Goal: Task Accomplishment & Management: Complete application form

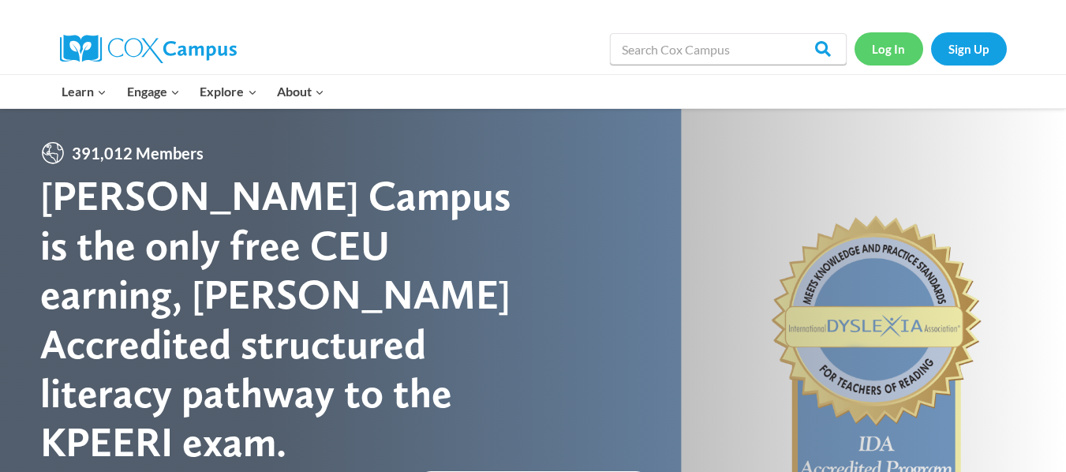
click at [894, 51] on link "Log In" at bounding box center [889, 48] width 69 height 32
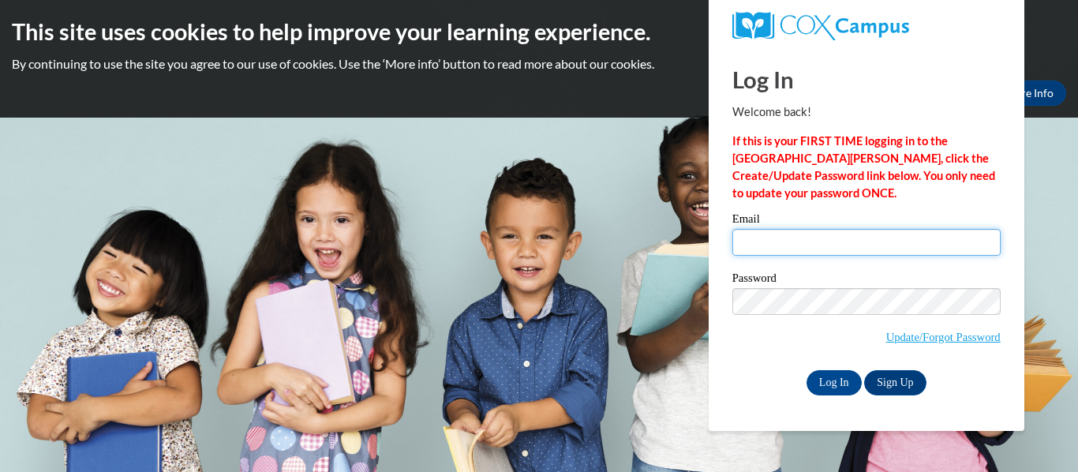
click at [794, 235] on input "Email" at bounding box center [866, 242] width 268 height 27
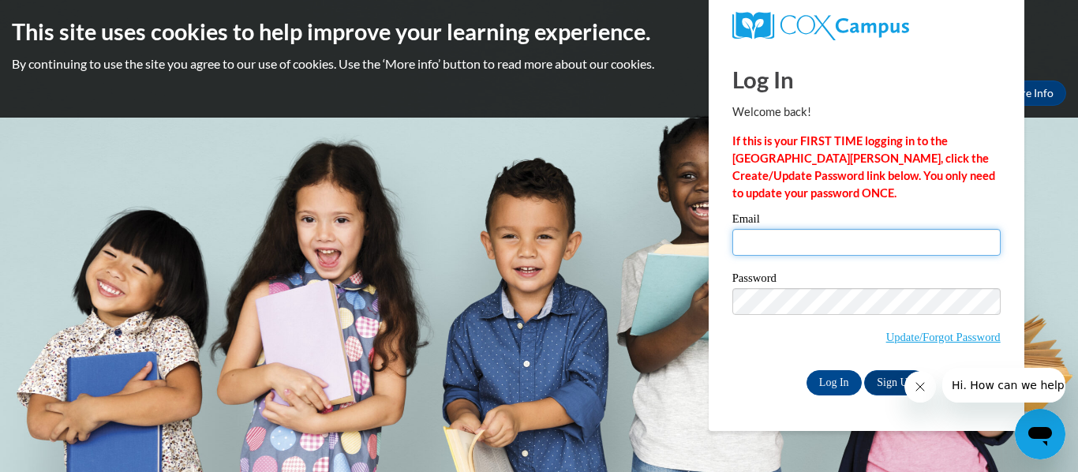
type input "[EMAIL_ADDRESS][DOMAIN_NAME]"
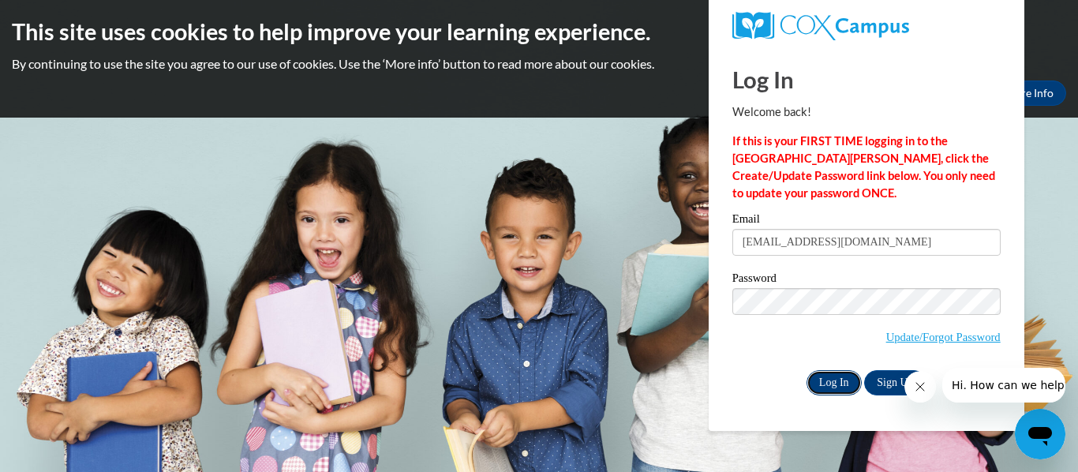
click at [843, 391] on input "Log In" at bounding box center [834, 382] width 55 height 25
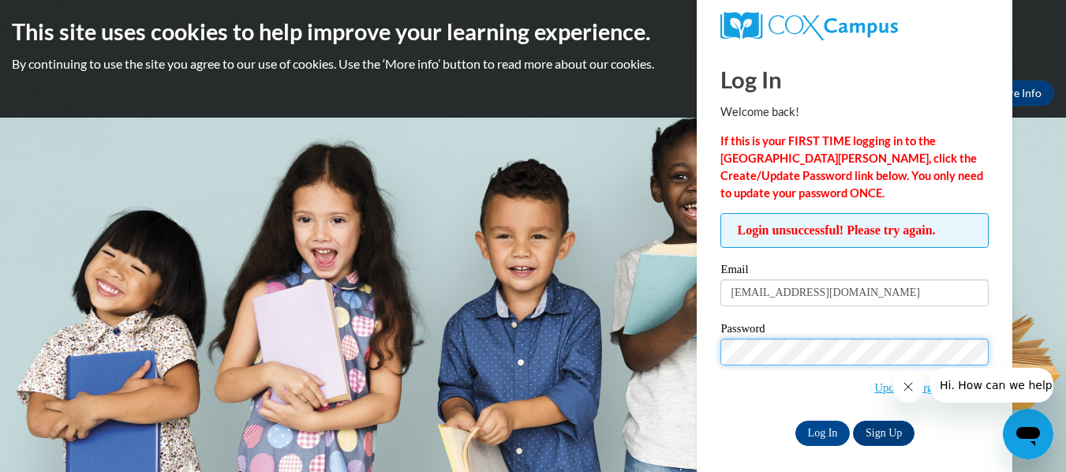
click at [796, 421] on input "Log In" at bounding box center [823, 433] width 55 height 25
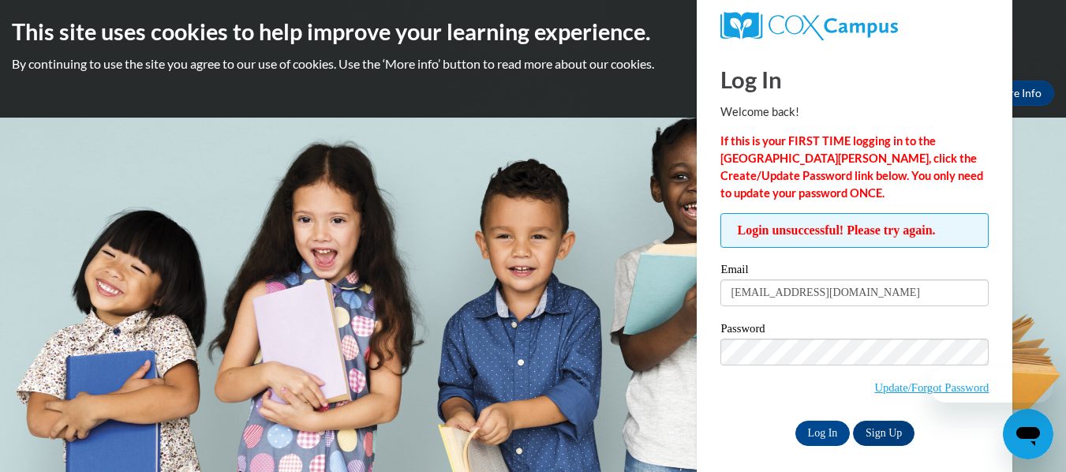
click at [905, 389] on icon "Close message from company" at bounding box center [907, 386] width 13 height 13
click at [902, 389] on link "Update/Forgot Password" at bounding box center [932, 387] width 114 height 13
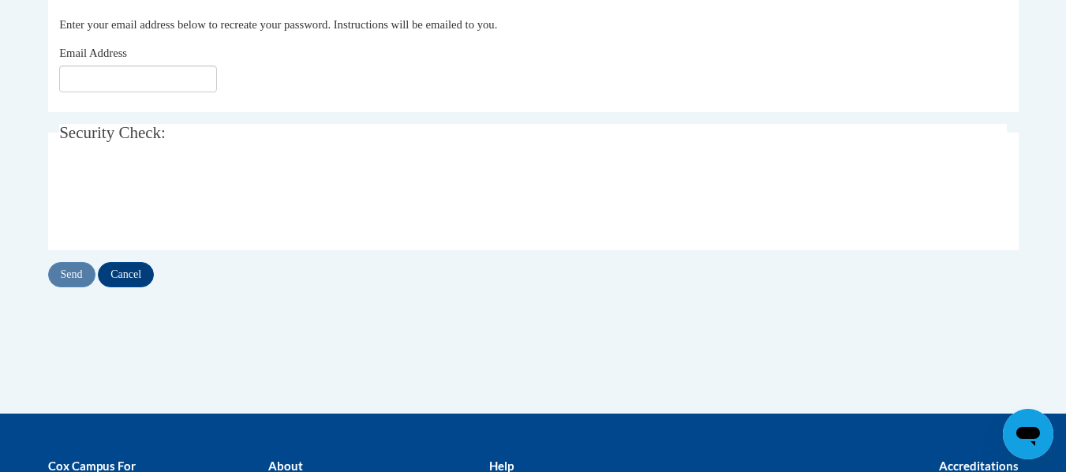
scroll to position [355, 0]
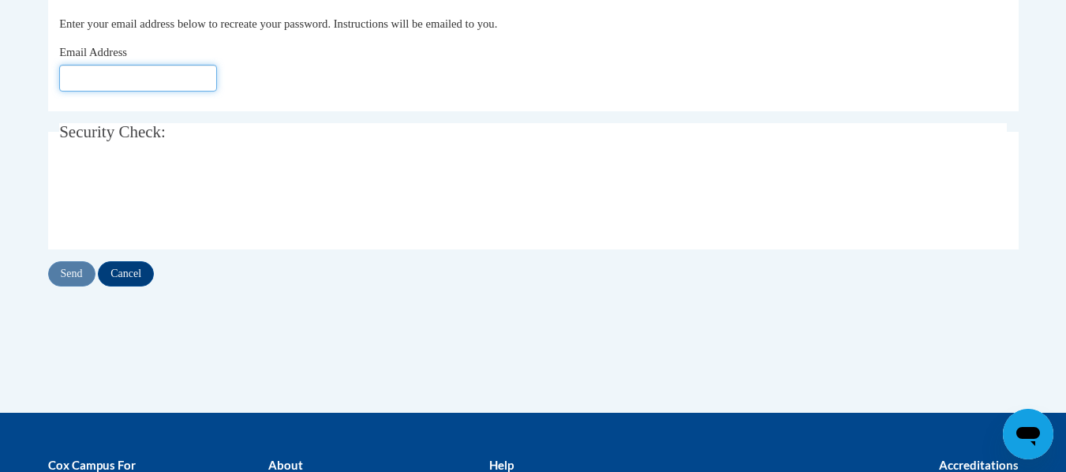
click at [107, 75] on input "Email Address" at bounding box center [138, 78] width 158 height 27
type input "[EMAIL_ADDRESS][DOMAIN_NAME]"
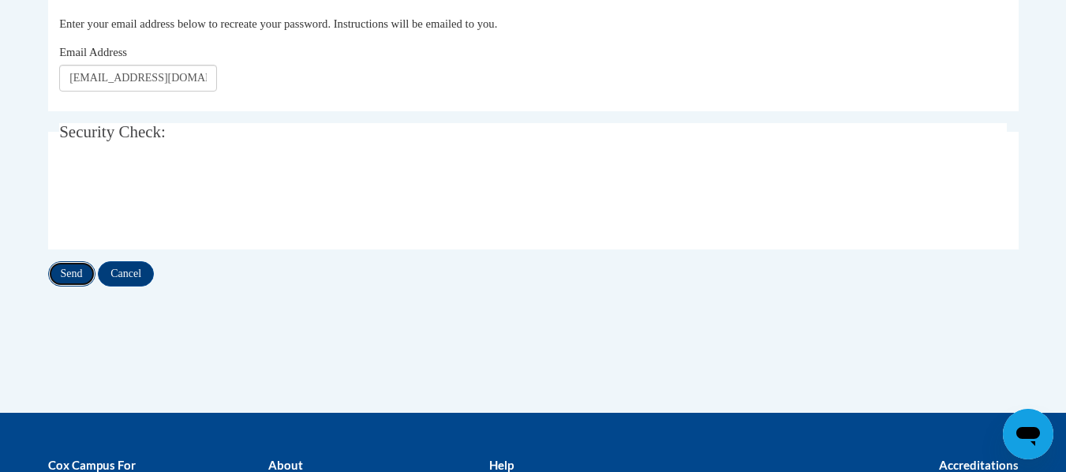
click at [67, 271] on input "Send" at bounding box center [71, 273] width 47 height 25
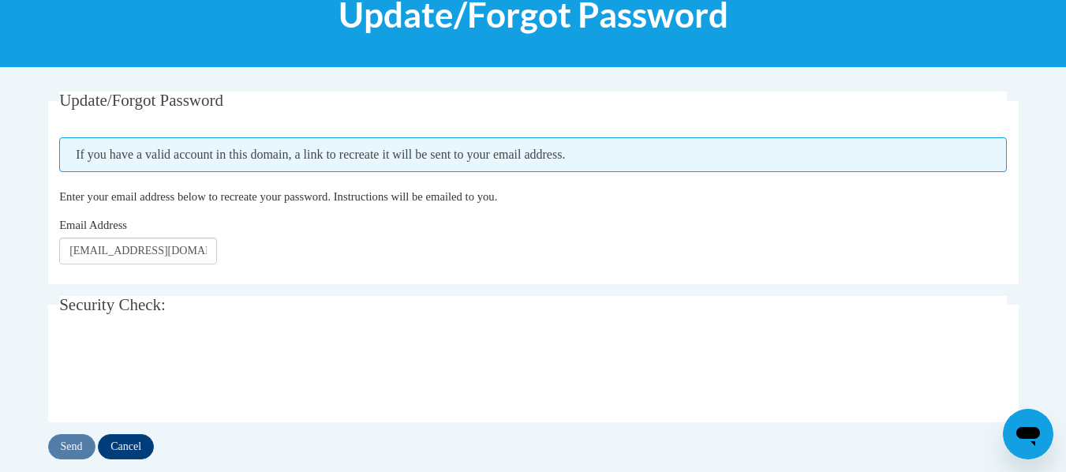
scroll to position [234, 0]
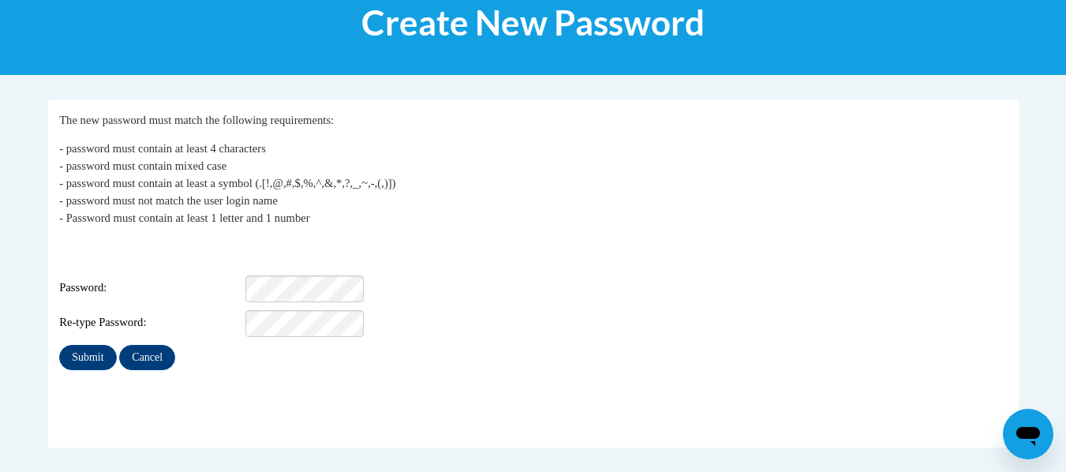
scroll to position [219, 0]
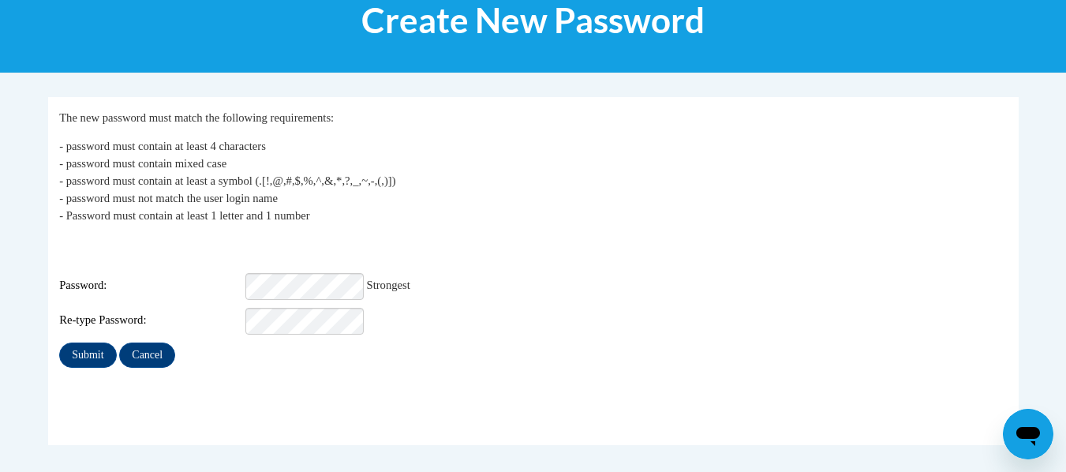
click at [196, 418] on fieldset "My Password The new password must match the following requirements: - password …" at bounding box center [533, 271] width 971 height 348
click at [90, 348] on input "Submit" at bounding box center [87, 355] width 57 height 25
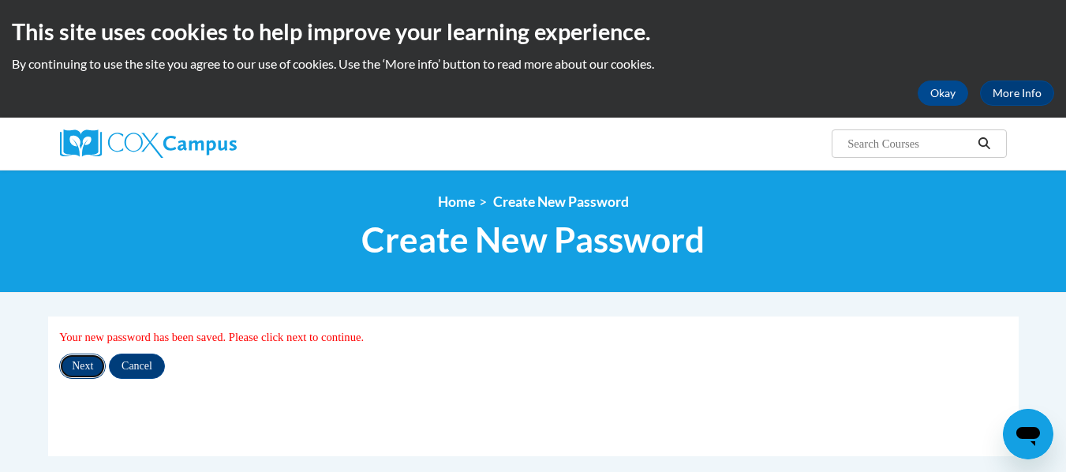
click at [90, 366] on input "Next" at bounding box center [82, 366] width 47 height 25
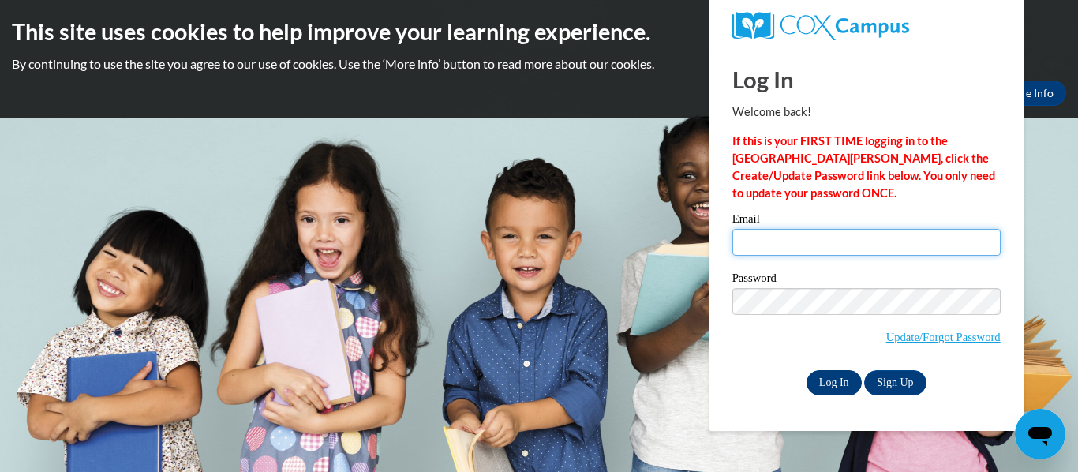
type input "aroblesk@kusd.edu"
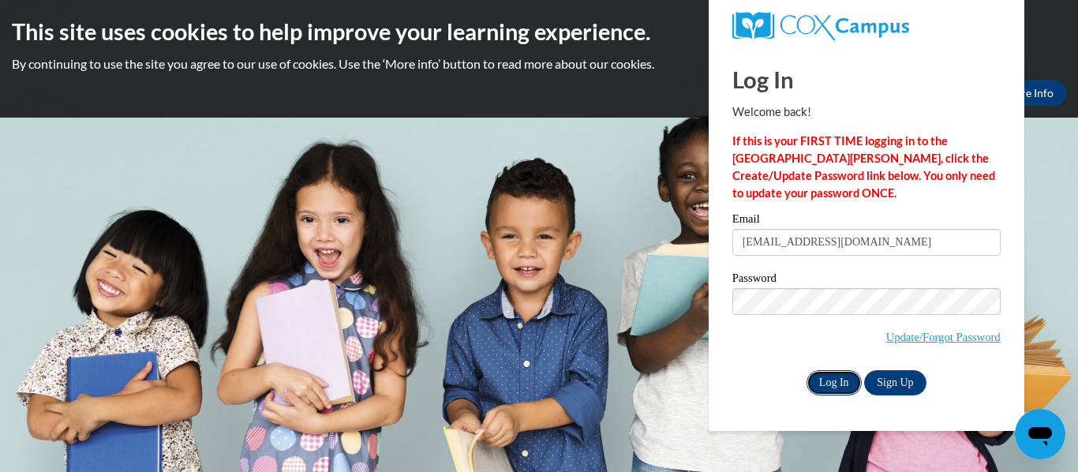
click at [856, 379] on input "Log In" at bounding box center [834, 382] width 55 height 25
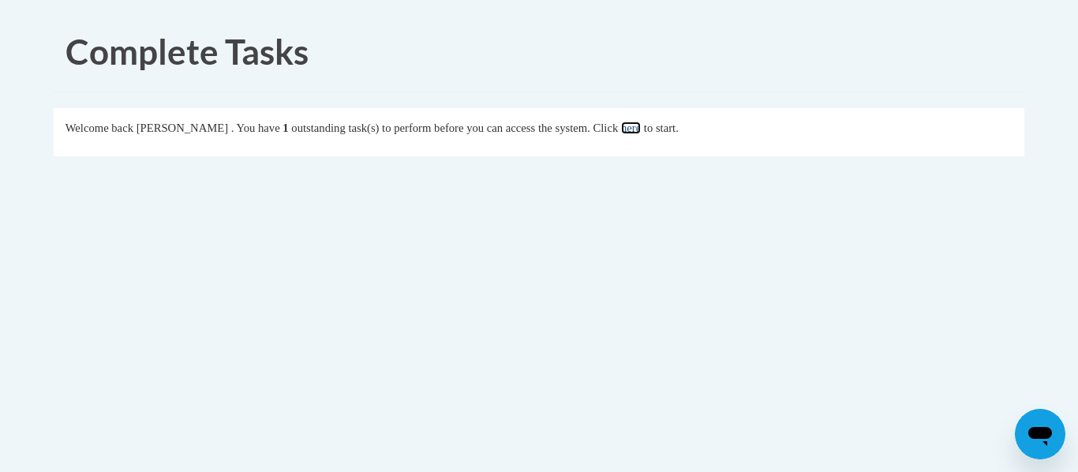
click at [641, 129] on link "here" at bounding box center [631, 128] width 20 height 13
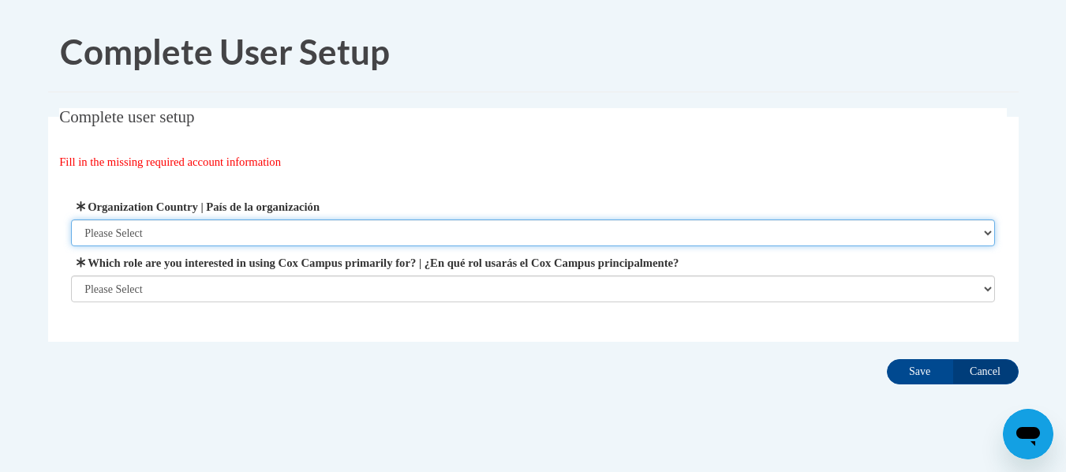
click at [987, 230] on select "Please Select [GEOGRAPHIC_DATA] | [GEOGRAPHIC_DATA] Outside of [GEOGRAPHIC_DATA…" at bounding box center [533, 232] width 924 height 27
select select "ad49bcad-a171-4b2e-b99c-48b446064914"
click at [71, 219] on select "Please Select United States | Estados Unidos Outside of the United States | Fue…" at bounding box center [533, 232] width 924 height 27
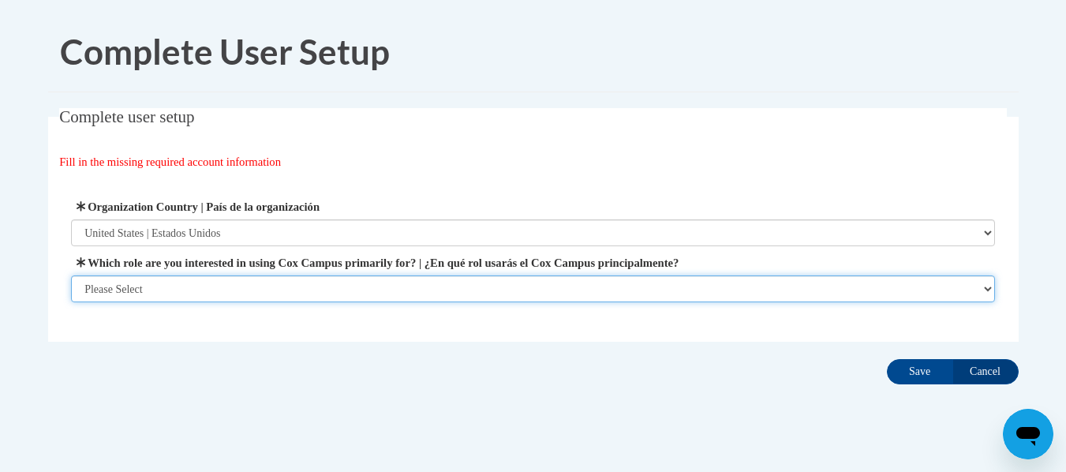
click at [989, 290] on select "Please Select College/University | Colegio/Universidad Community/Nonprofit Part…" at bounding box center [533, 288] width 924 height 27
select select "fbf2d438-af2f-41f8-98f1-81c410e29de3"
click at [71, 302] on select "Please Select College/University | Colegio/Universidad Community/Nonprofit Part…" at bounding box center [533, 288] width 924 height 27
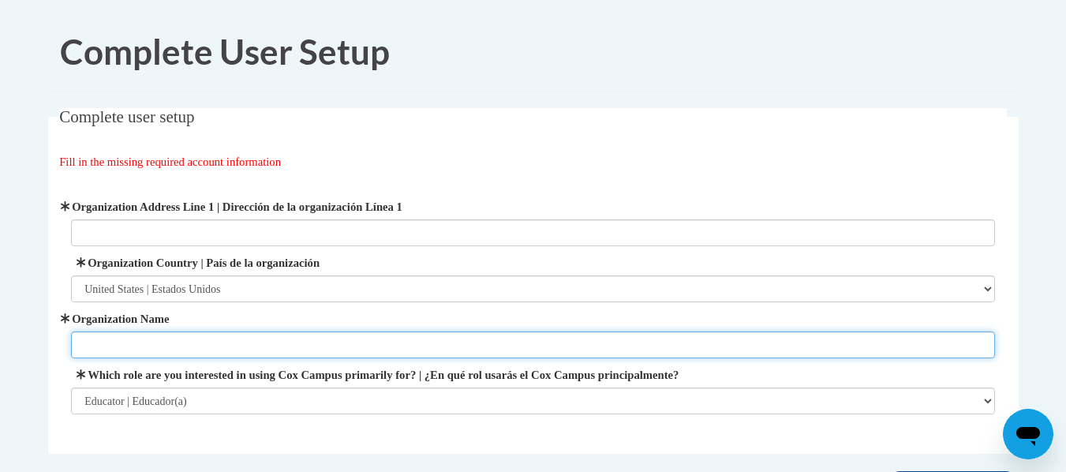
click at [972, 339] on input "Organization Name" at bounding box center [533, 345] width 924 height 27
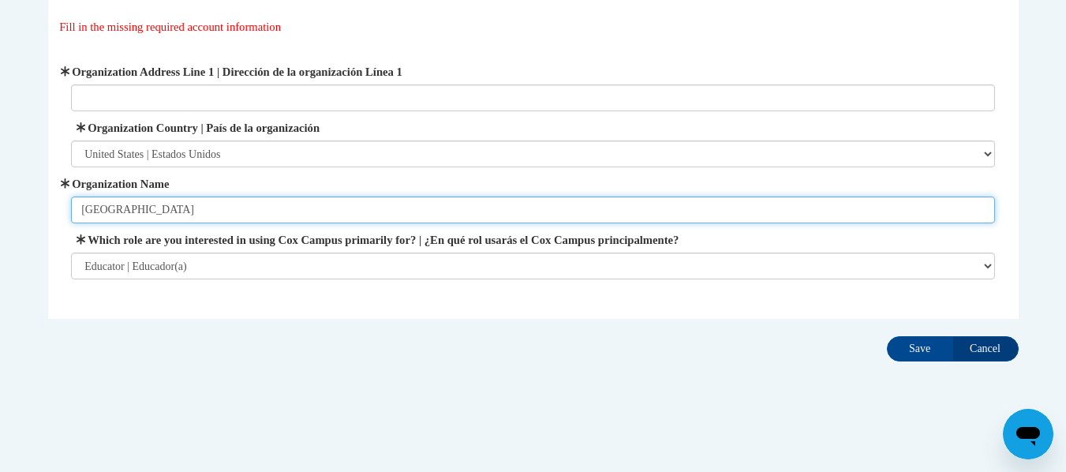
scroll to position [137, 0]
type input "Prairie Lane Elementary School"
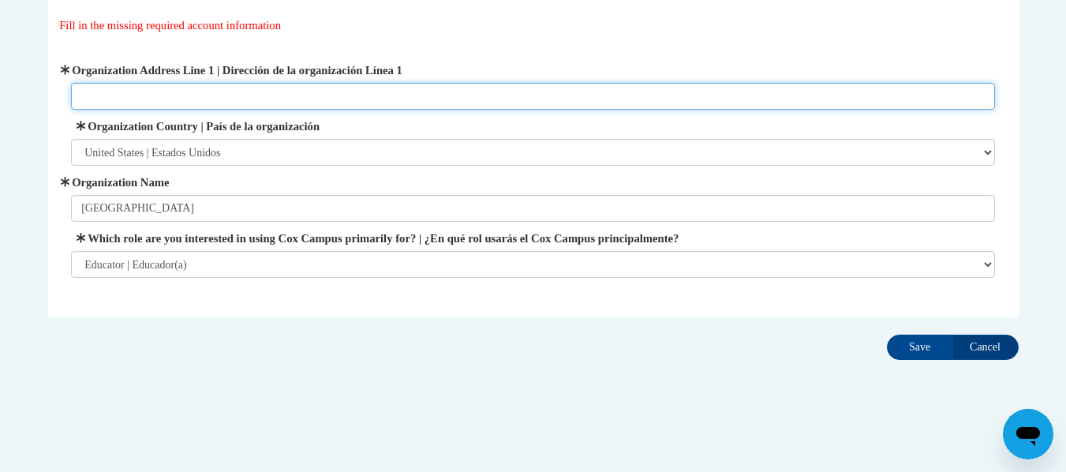
click at [391, 88] on input "Organization Address Line 1 | Dirección de la organización Línea 1" at bounding box center [533, 96] width 924 height 27
type input "10717 47th Ave Pleasant Prairie, WI"
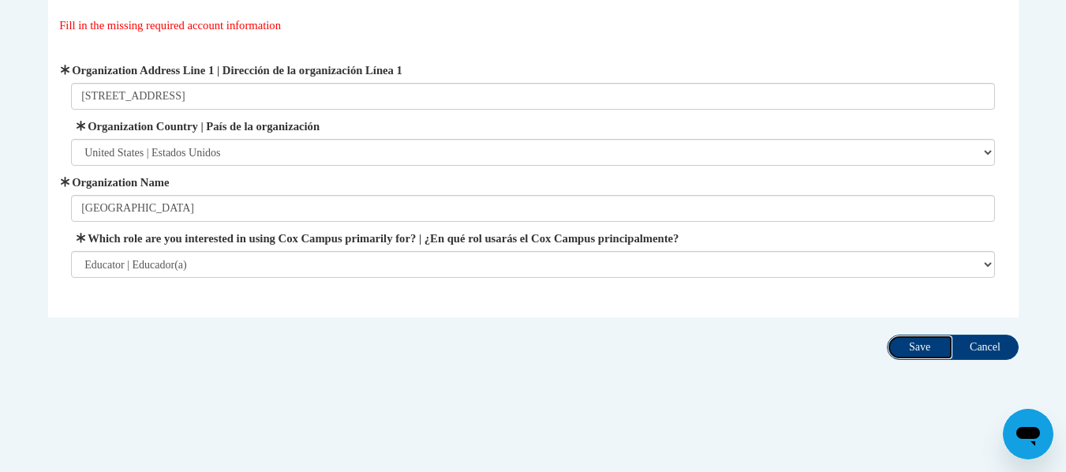
click at [926, 344] on input "Save" at bounding box center [920, 347] width 66 height 25
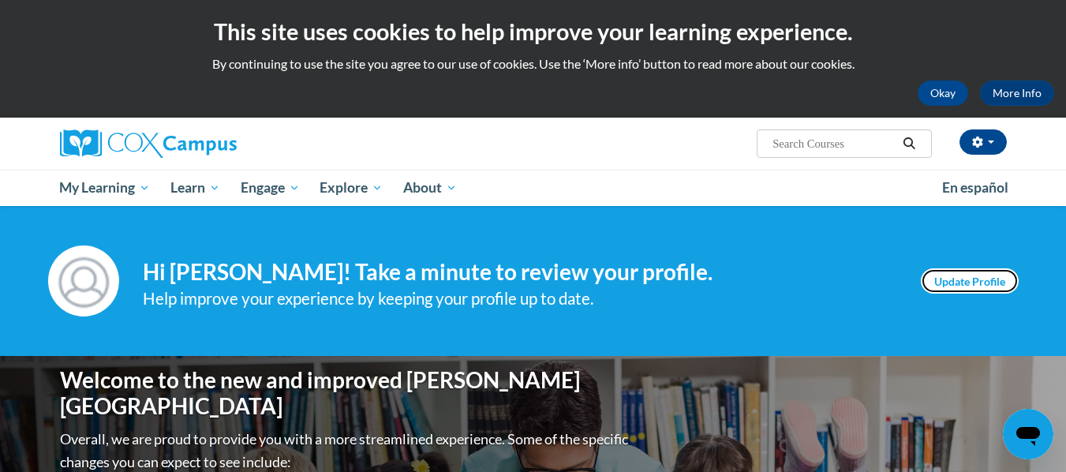
click at [948, 281] on link "Update Profile" at bounding box center [970, 280] width 98 height 25
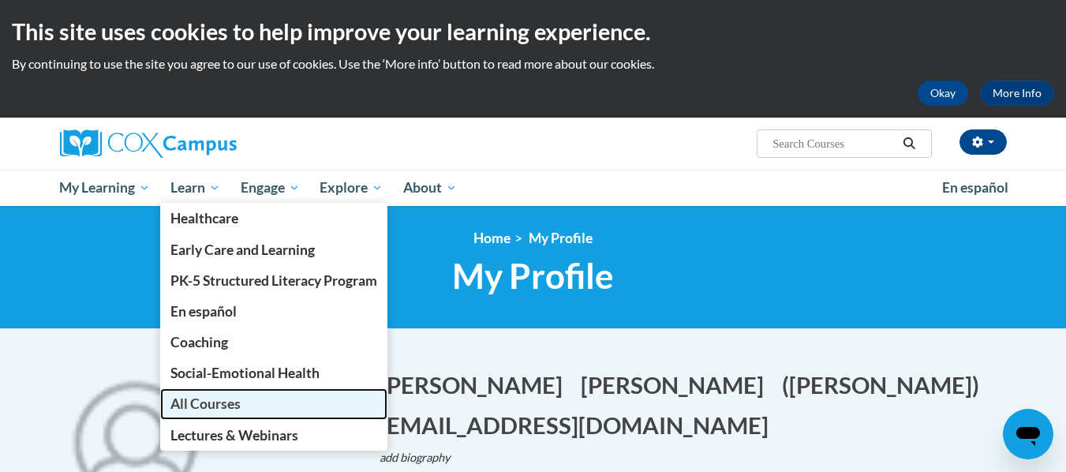
click at [196, 399] on span "All Courses" at bounding box center [205, 403] width 70 height 17
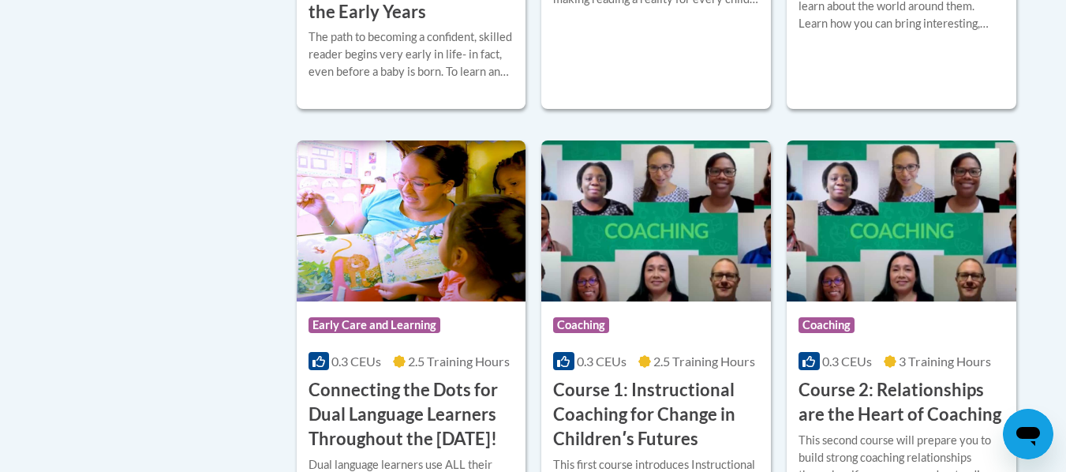
scroll to position [768, 0]
